Goal: Find specific page/section: Find specific page/section

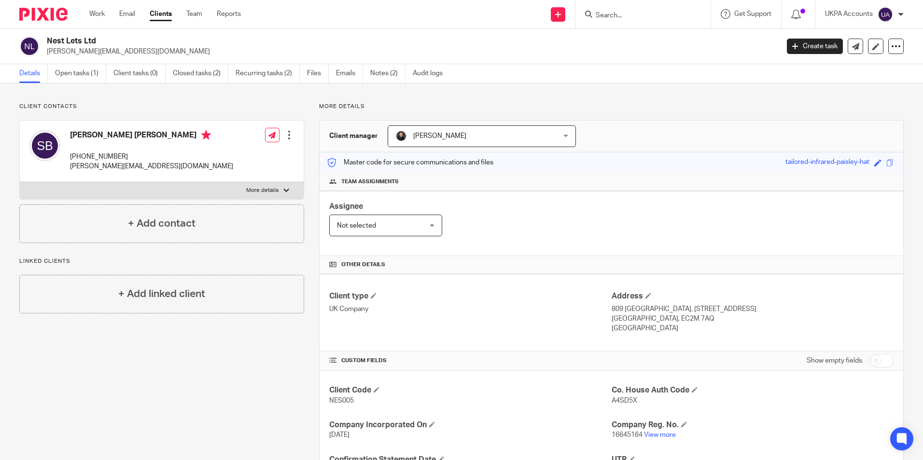
scroll to position [118, 0]
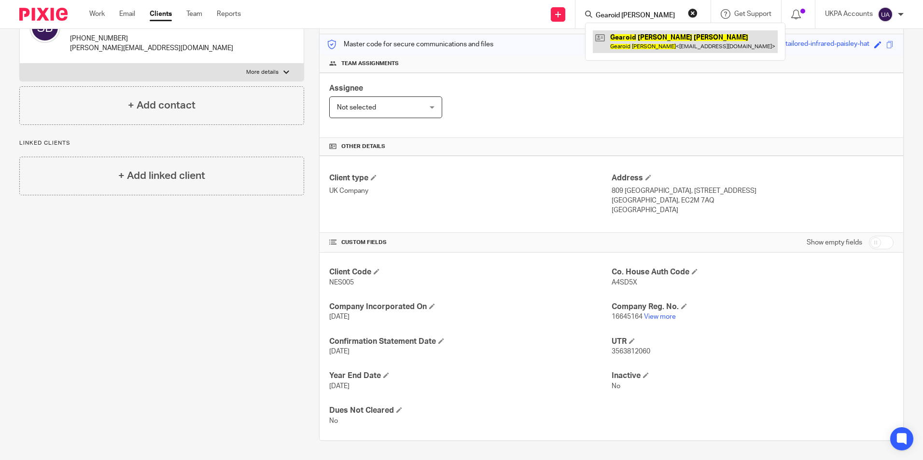
type input "Gearoid [PERSON_NAME]"
click at [636, 45] on link at bounding box center [685, 41] width 185 height 22
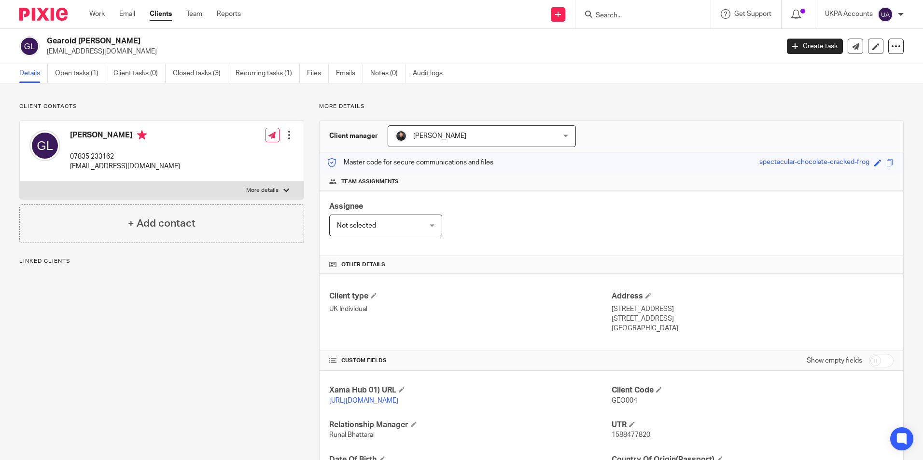
scroll to position [97, 0]
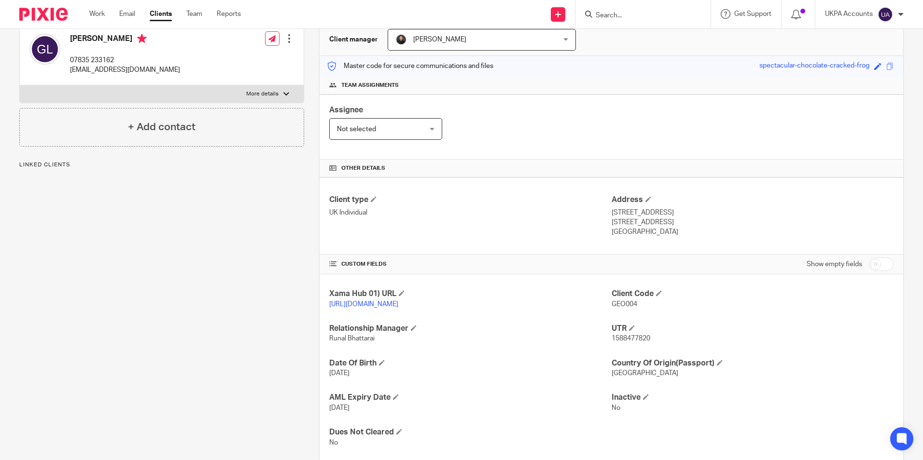
click at [695, 300] on p "GEO004" at bounding box center [752, 305] width 282 height 10
click at [626, 14] on input "Search" at bounding box center [637, 16] width 87 height 9
paste input "Gearoid Patrick Lavery"
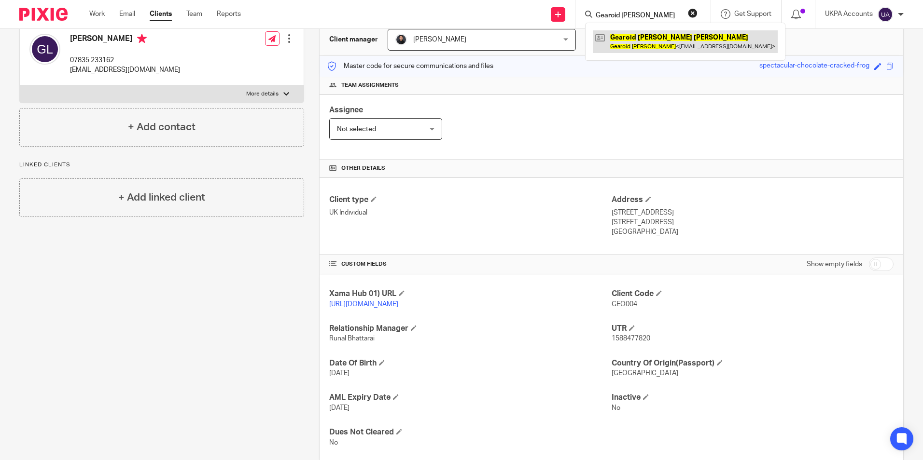
type input "Gearoid Patrick Lavery"
click at [658, 44] on link at bounding box center [685, 41] width 185 height 22
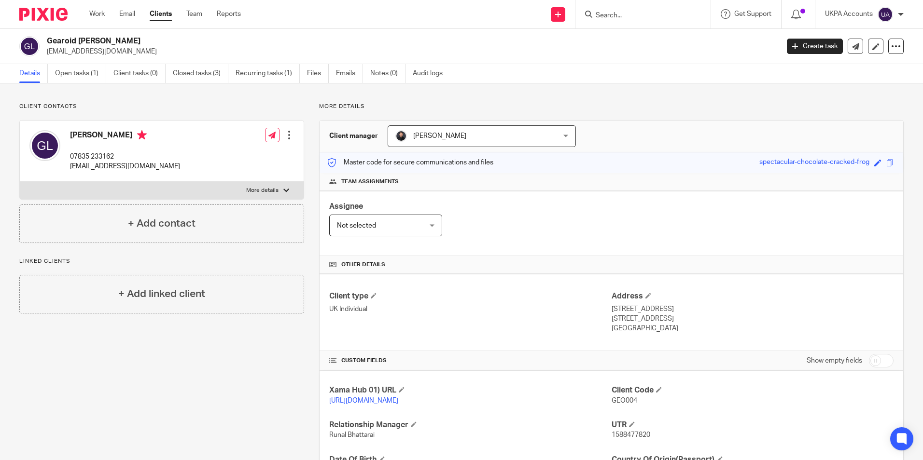
click at [632, 10] on form at bounding box center [645, 14] width 103 height 12
click at [632, 12] on form at bounding box center [645, 14] width 103 height 12
click at [632, 13] on input "Search" at bounding box center [637, 16] width 87 height 9
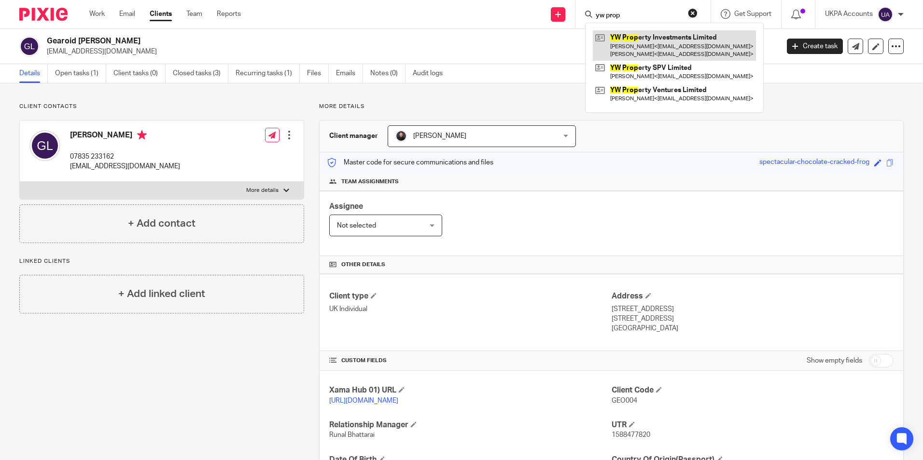
type input "yw prop"
click at [640, 41] on link at bounding box center [674, 45] width 163 height 30
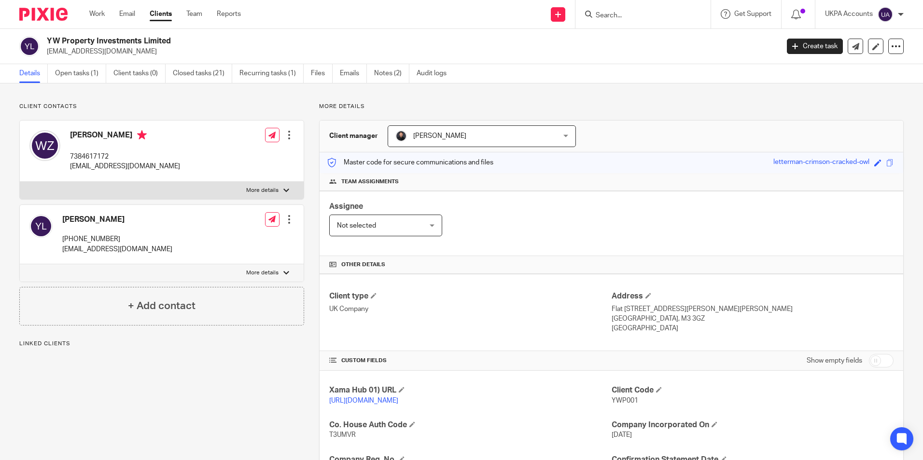
scroll to position [48, 0]
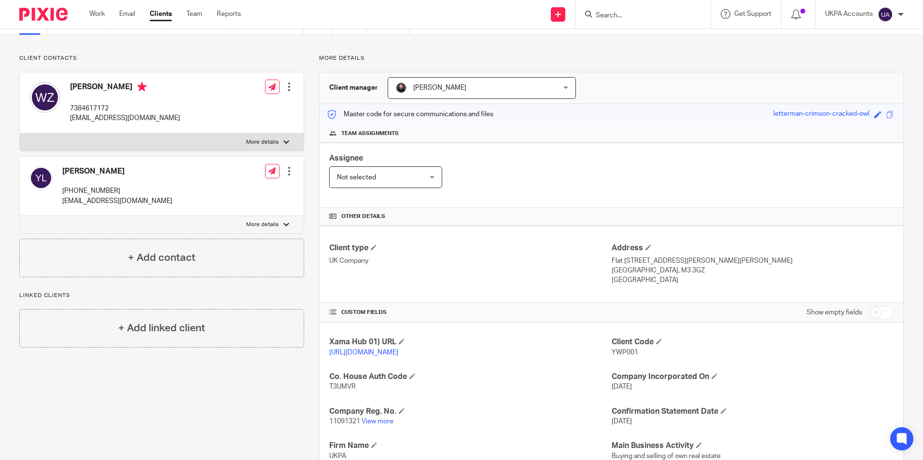
click at [643, 18] on input "Search" at bounding box center [637, 16] width 87 height 9
paste input "[PERSON_NAME]"
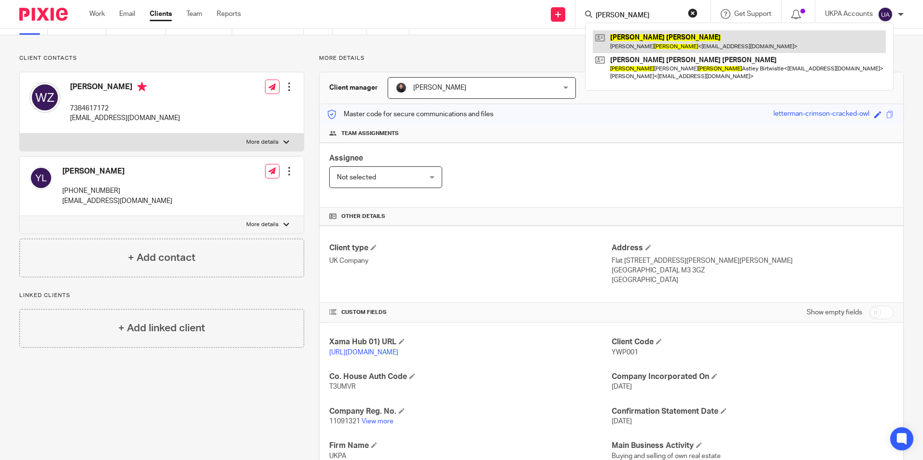
type input "[PERSON_NAME]"
click at [691, 43] on link at bounding box center [739, 41] width 293 height 22
